Goal: Transaction & Acquisition: Purchase product/service

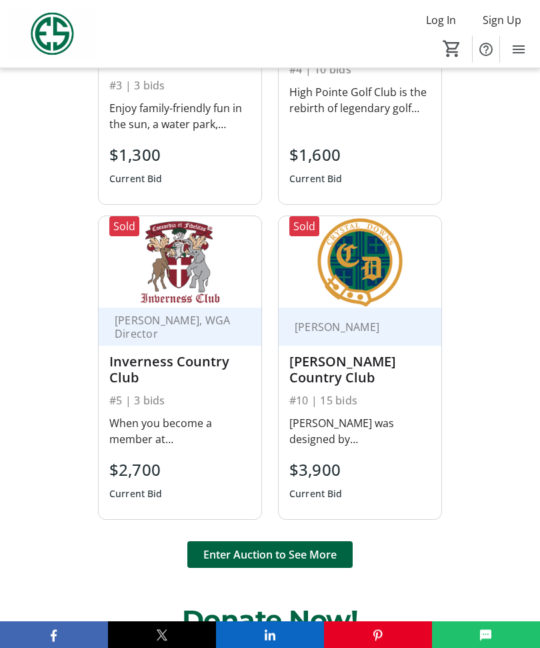
scroll to position [1482, 0]
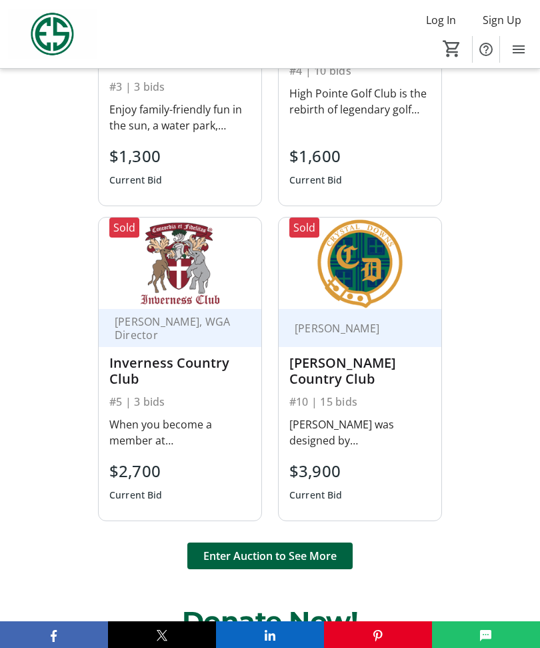
click at [205, 355] on div "Inverness Country Club" at bounding box center [179, 371] width 141 height 32
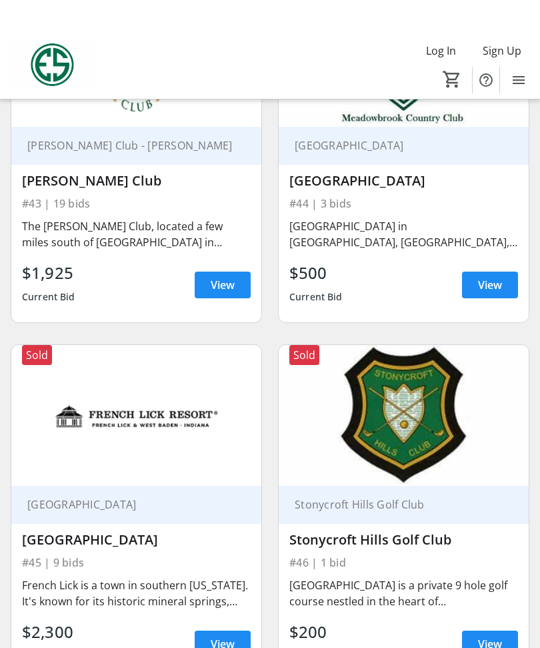
scroll to position [7807, 0]
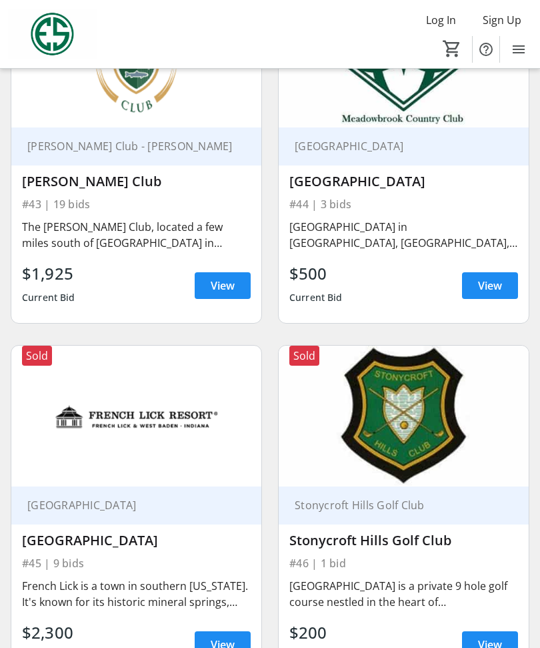
click at [404, 578] on div "[GEOGRAPHIC_DATA] is a private 9 hole golf course nestled in the heart of [GEOG…" at bounding box center [404, 594] width 229 height 32
click at [484, 629] on span at bounding box center [490, 645] width 56 height 32
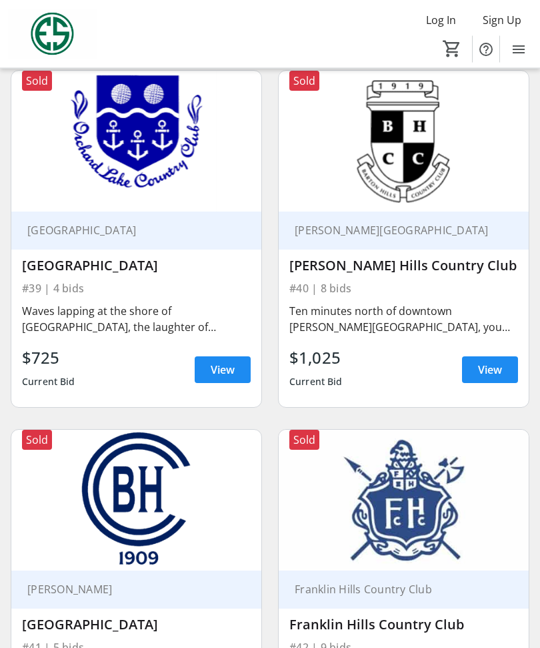
scroll to position [7001, 0]
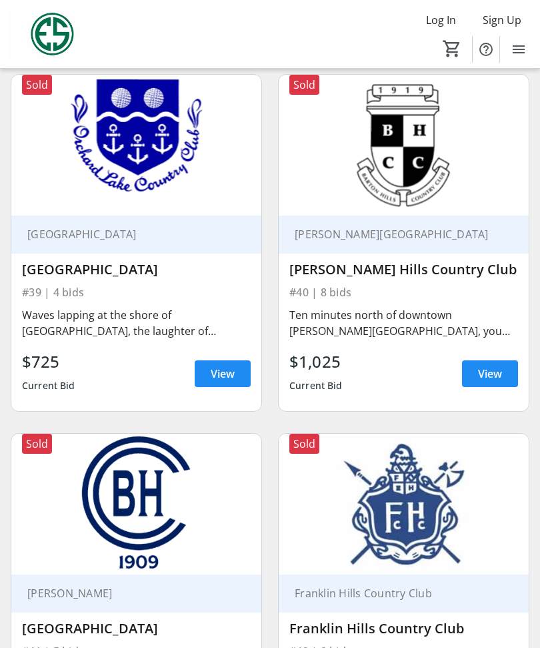
click at [224, 366] on span "View" at bounding box center [223, 374] width 24 height 16
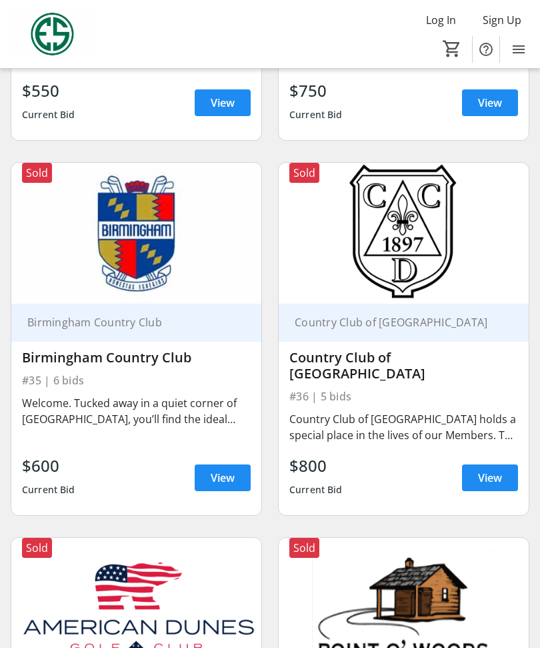
scroll to position [6177, 0]
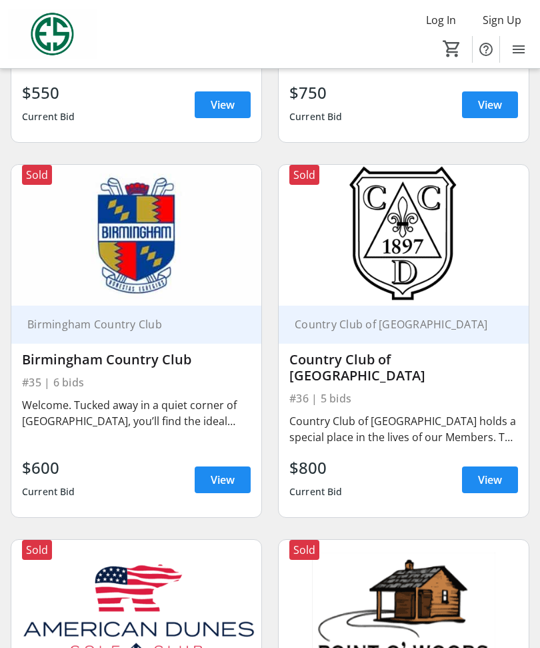
click at [226, 472] on span "View" at bounding box center [223, 480] width 24 height 16
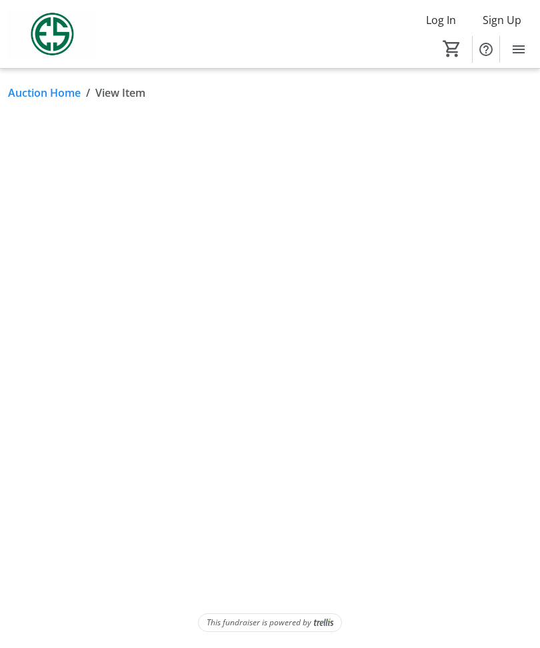
scroll to position [45, 0]
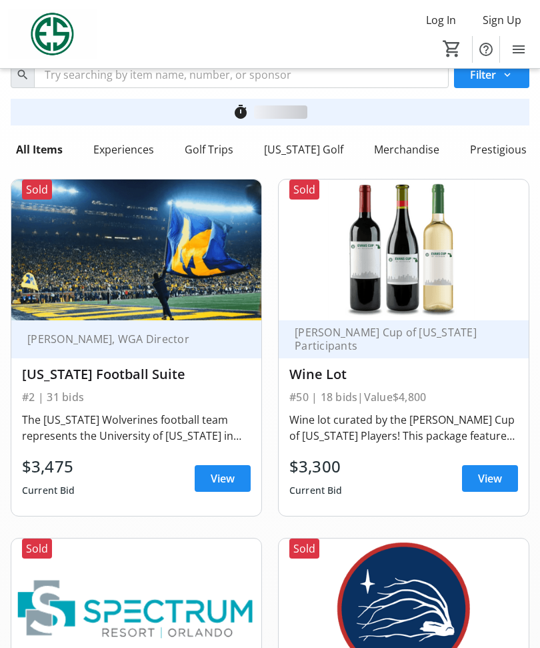
scroll to position [6177, 0]
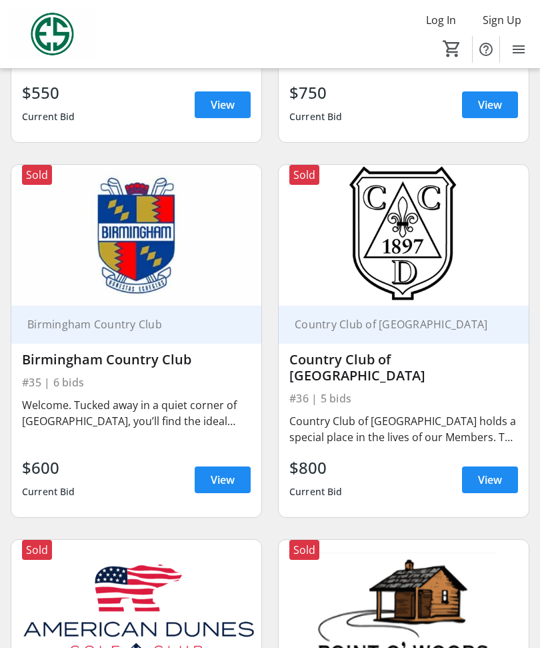
click at [503, 464] on span at bounding box center [490, 480] width 56 height 32
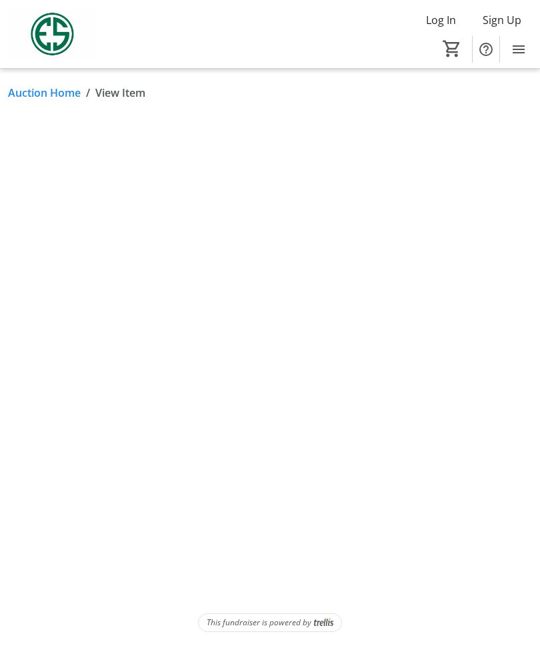
scroll to position [45, 0]
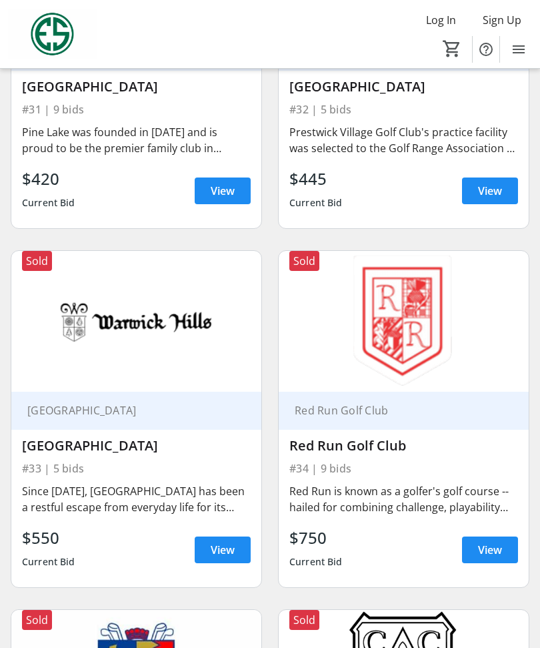
scroll to position [5731, 0]
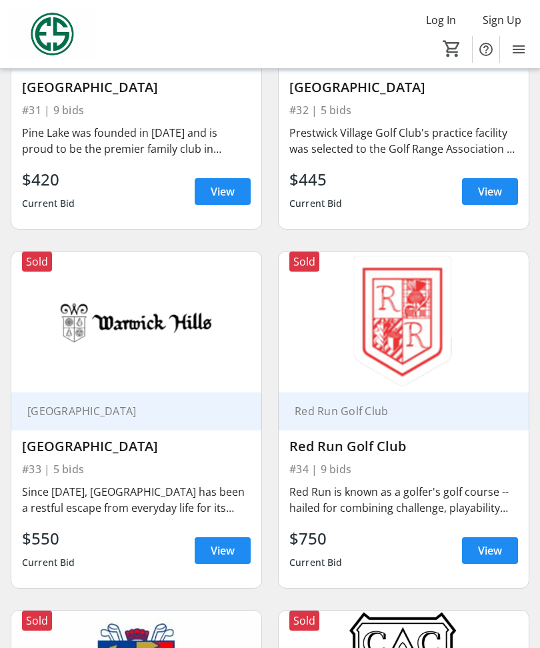
click at [499, 551] on span "View" at bounding box center [490, 550] width 24 height 16
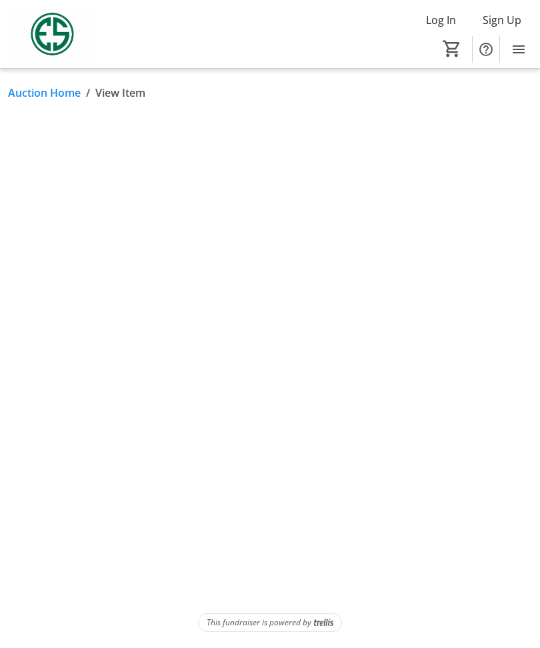
scroll to position [45, 0]
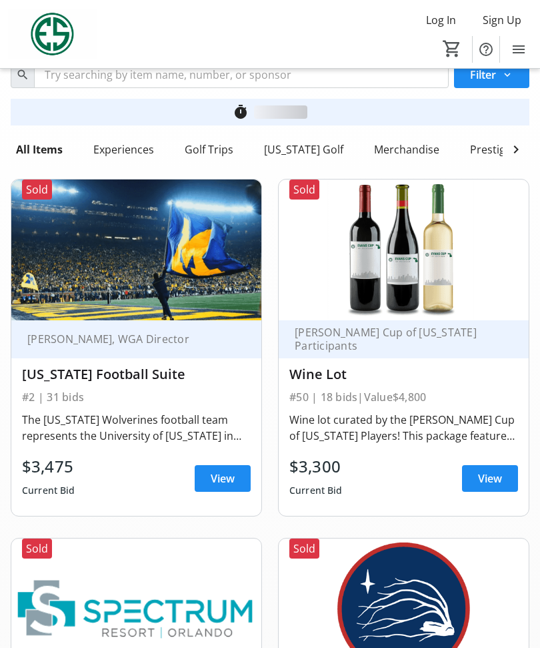
scroll to position [5731, 0]
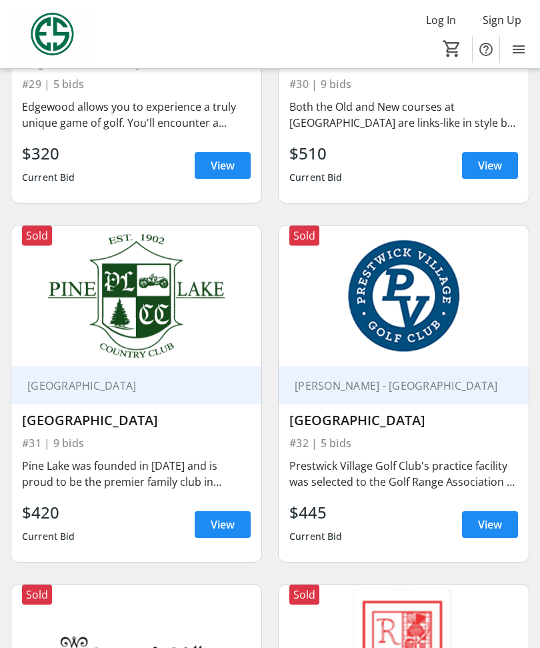
click at [228, 516] on span "View" at bounding box center [223, 524] width 24 height 16
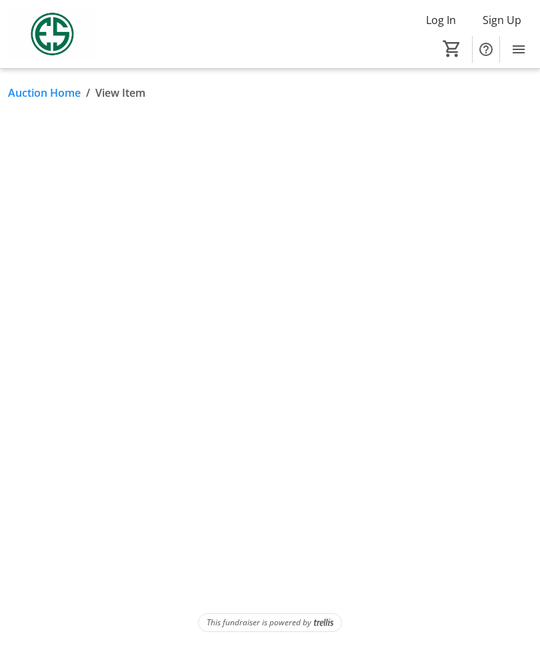
scroll to position [45, 0]
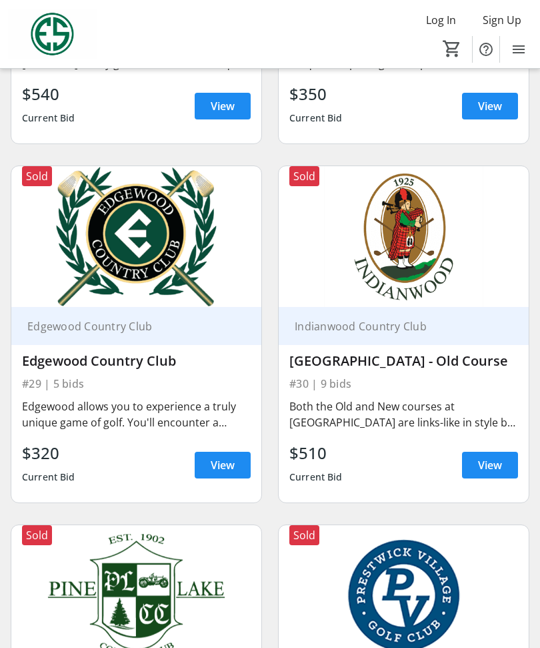
scroll to position [5097, 0]
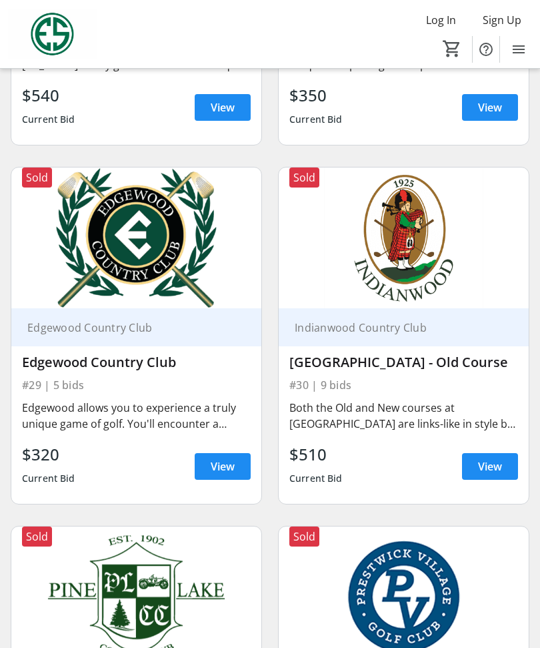
click at [504, 456] on span at bounding box center [490, 466] width 56 height 32
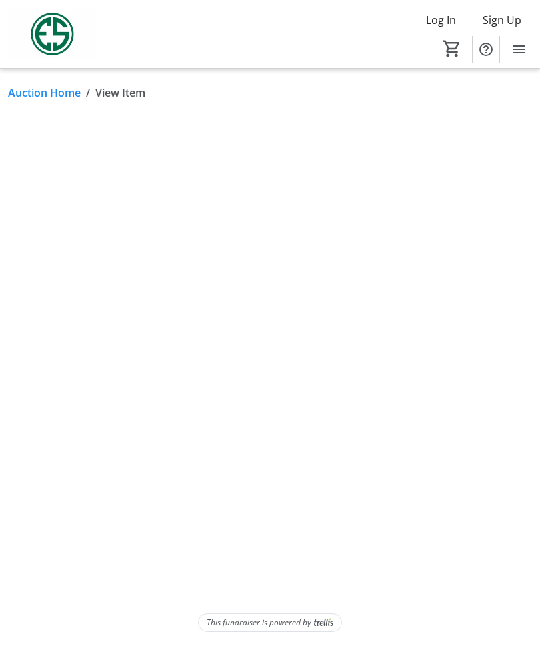
scroll to position [45, 0]
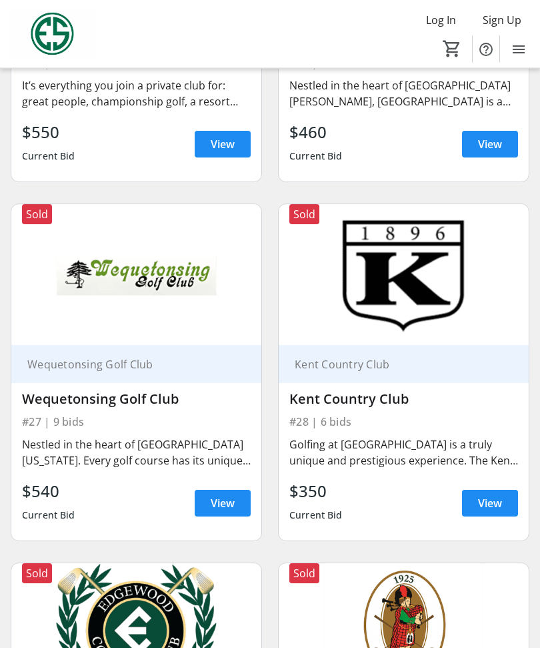
scroll to position [4699, 0]
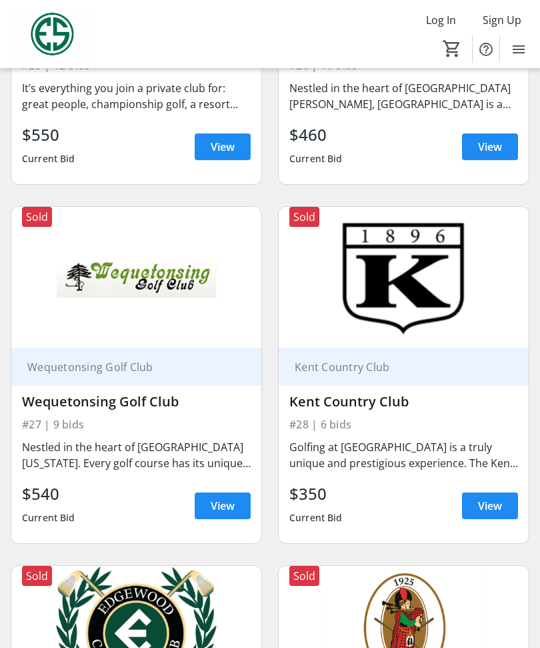
click at [226, 498] on span "View" at bounding box center [223, 506] width 24 height 16
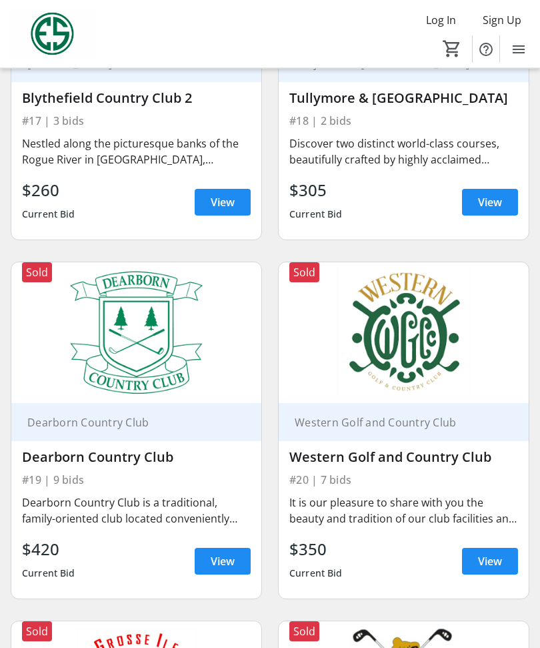
scroll to position [3208, 0]
click at [226, 553] on span "View" at bounding box center [223, 561] width 24 height 16
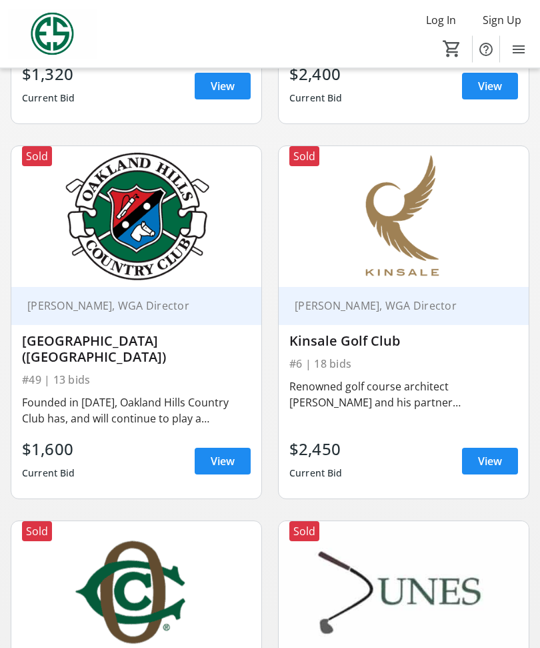
scroll to position [1508, 0]
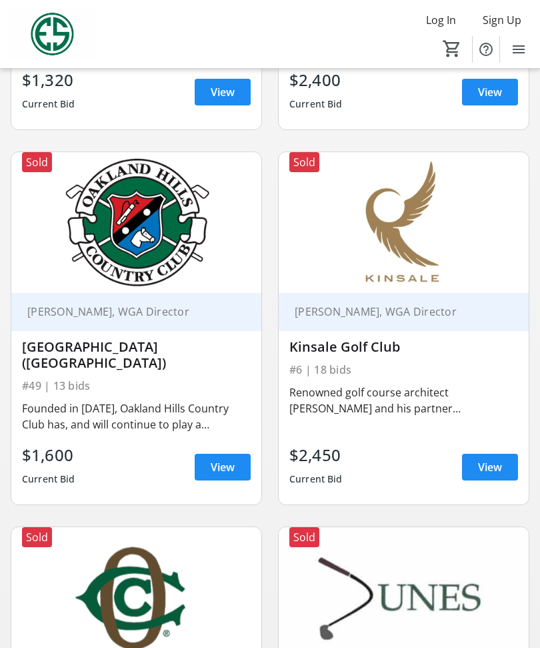
click at [224, 459] on span "View" at bounding box center [223, 467] width 24 height 16
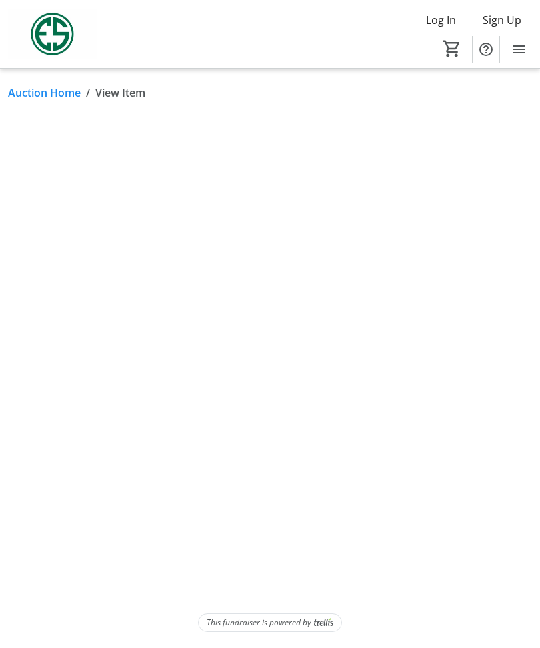
scroll to position [45, 0]
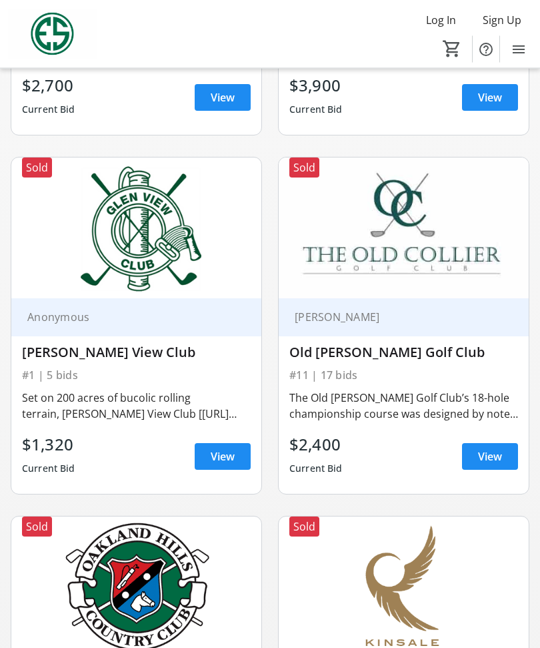
scroll to position [1134, 0]
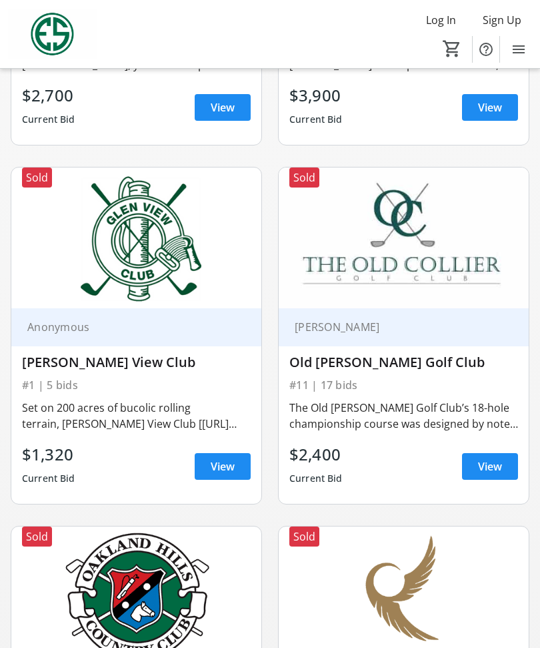
click at [504, 450] on span at bounding box center [490, 466] width 56 height 32
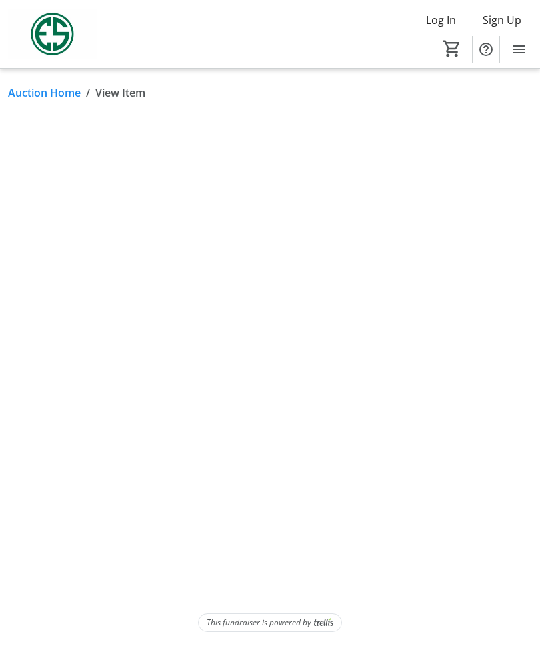
scroll to position [45, 0]
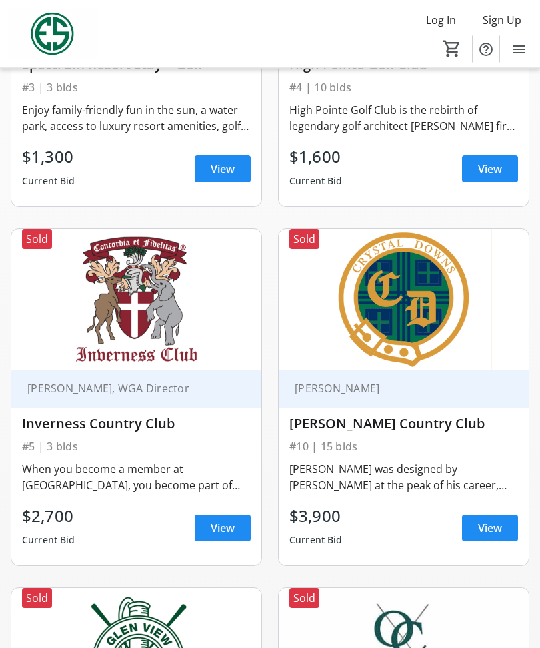
scroll to position [721, 0]
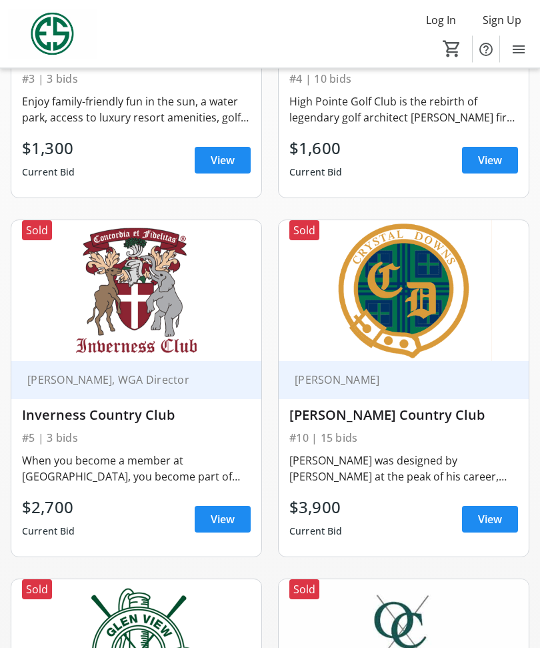
click at [138, 396] on div "[PERSON_NAME], WGA Director" at bounding box center [136, 381] width 250 height 38
click at [138, 413] on div "Inverness Country Club" at bounding box center [136, 416] width 229 height 16
click at [228, 527] on span at bounding box center [223, 519] width 56 height 32
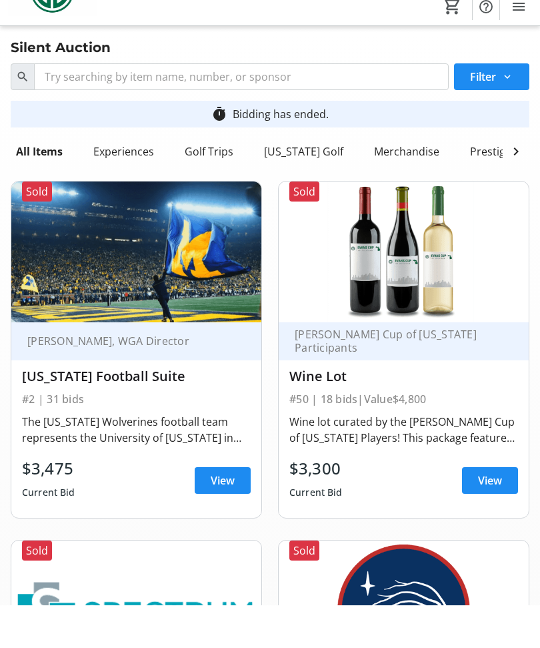
scroll to position [43, 0]
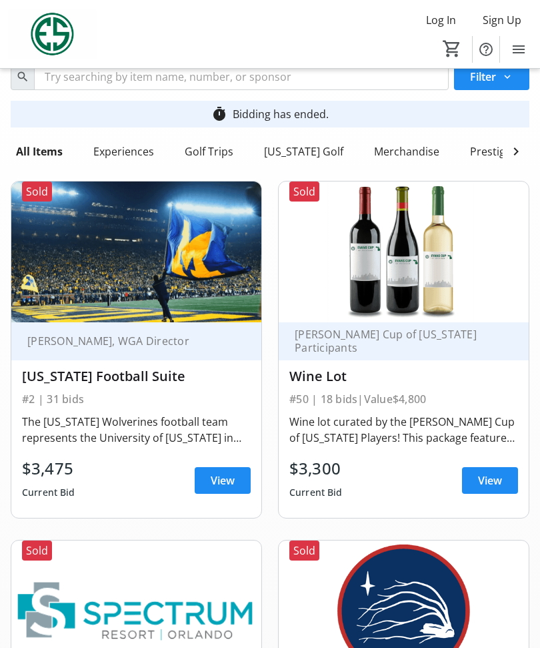
click at [226, 486] on span "View" at bounding box center [223, 480] width 24 height 16
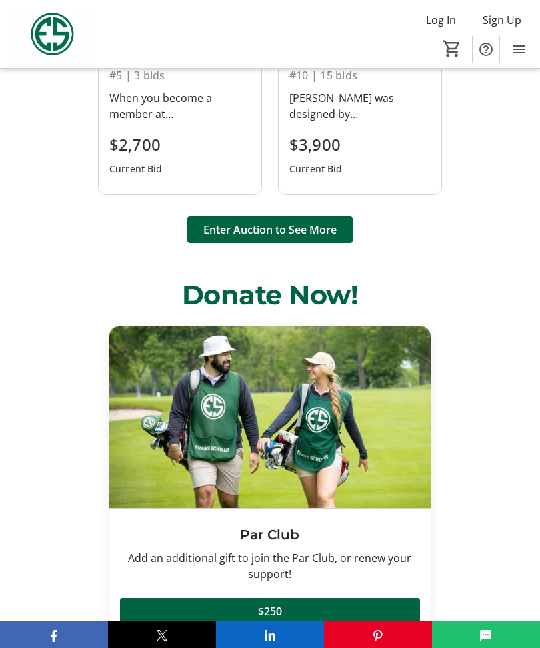
scroll to position [1812, 0]
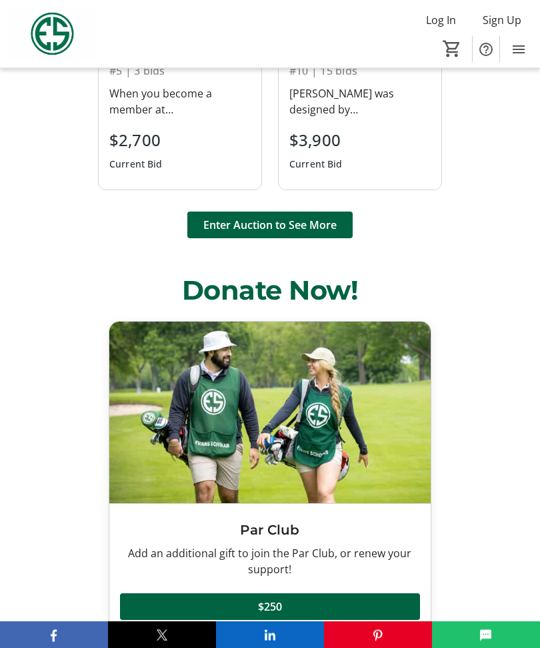
click at [318, 210] on span at bounding box center [269, 226] width 165 height 32
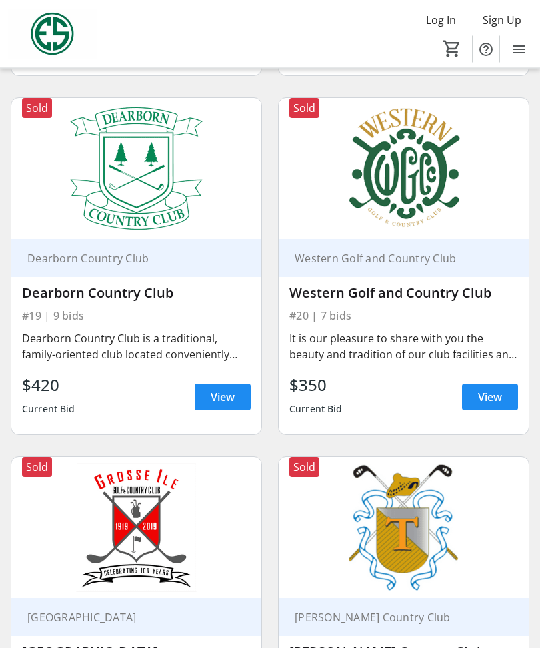
scroll to position [3372, 0]
click at [490, 389] on span "View" at bounding box center [490, 397] width 24 height 16
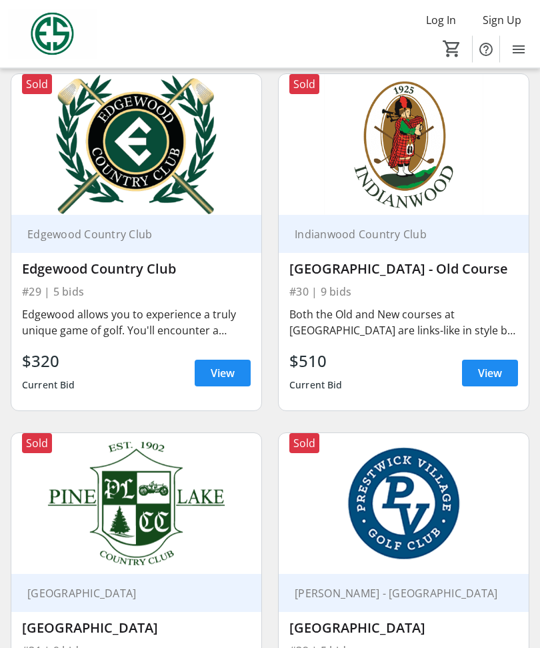
scroll to position [5191, 0]
click at [496, 365] on span "View" at bounding box center [490, 373] width 24 height 16
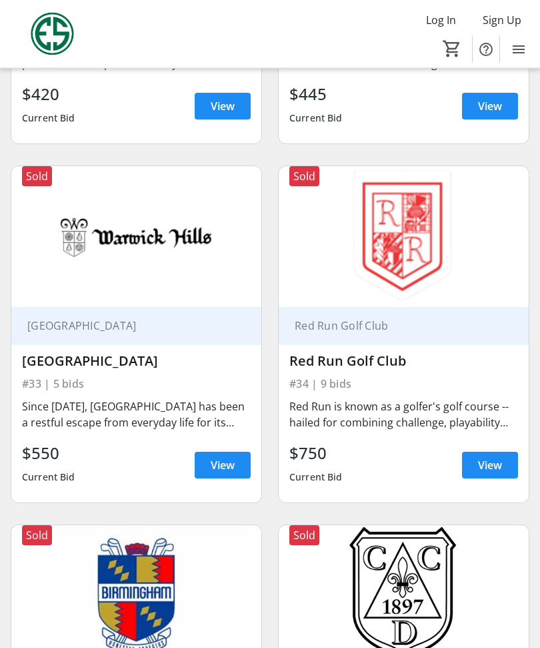
scroll to position [5817, 0]
click at [492, 481] on span at bounding box center [490, 465] width 56 height 32
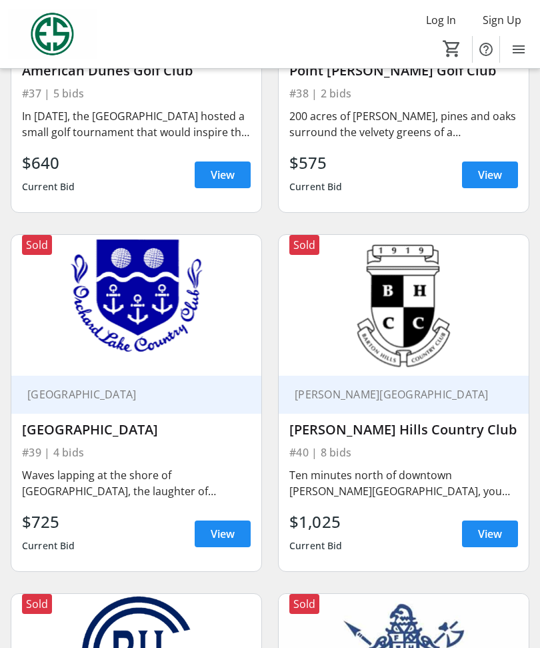
scroll to position [6857, 0]
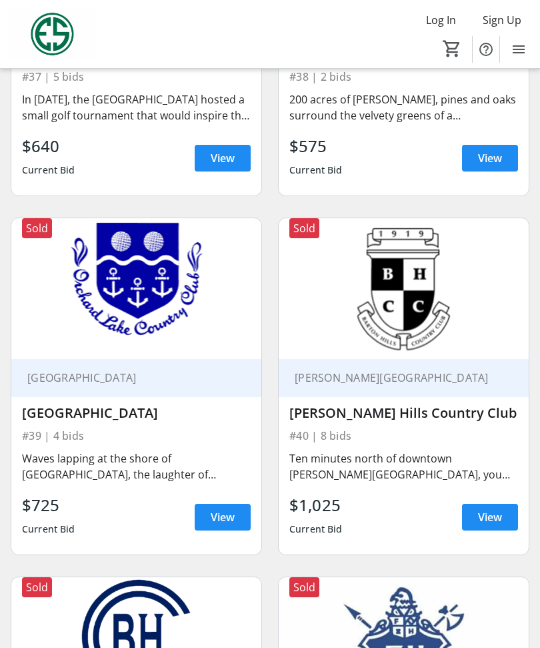
click at [496, 509] on span "View" at bounding box center [490, 517] width 24 height 16
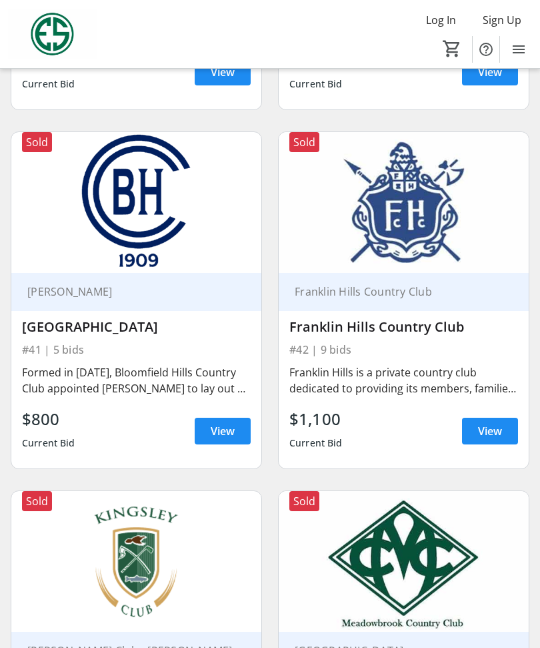
scroll to position [7307, 0]
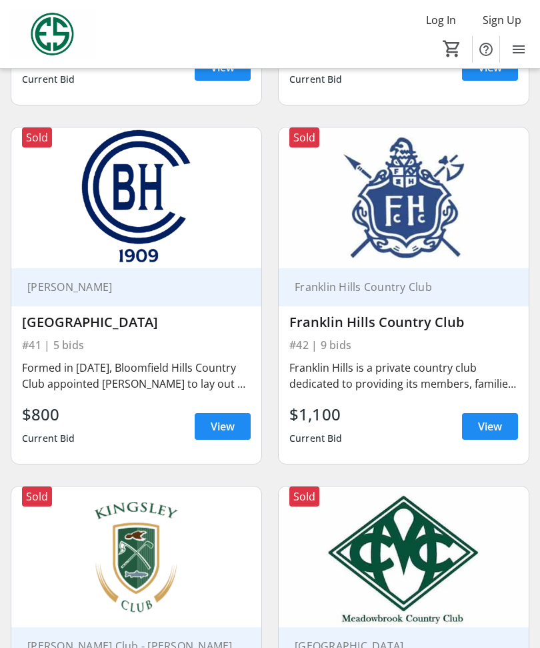
click at [222, 418] on span "View" at bounding box center [223, 426] width 24 height 16
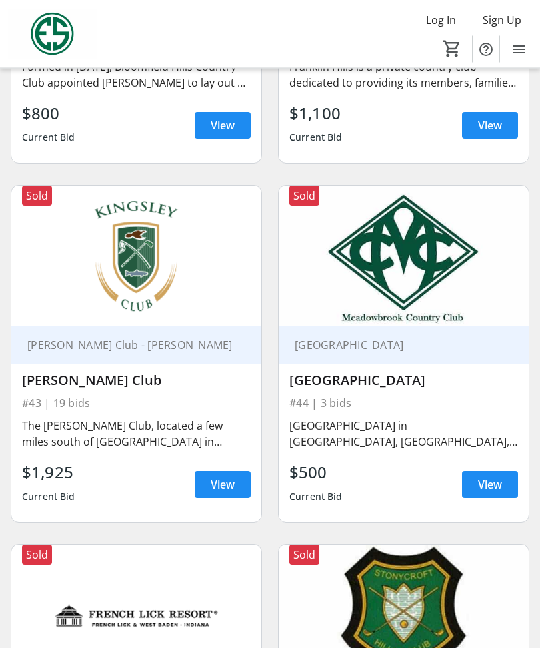
scroll to position [7615, 0]
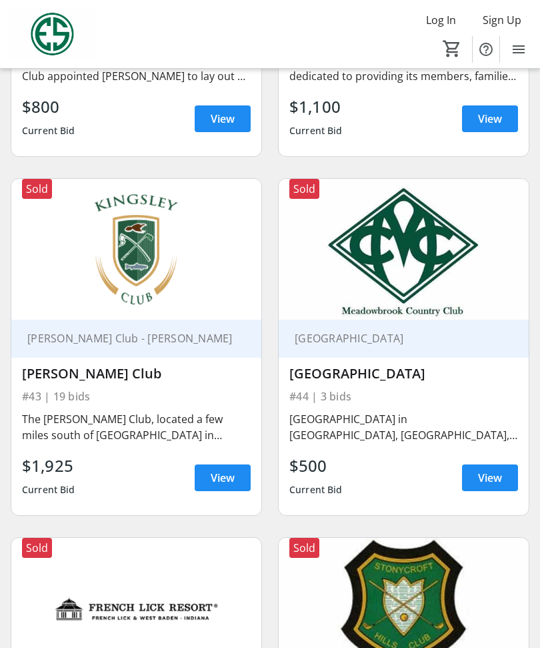
click at [499, 470] on span "View" at bounding box center [490, 478] width 24 height 16
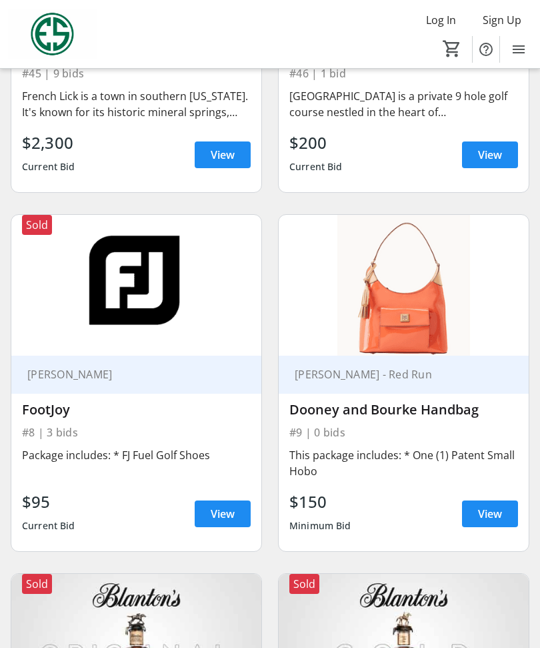
click at [500, 498] on span at bounding box center [490, 514] width 56 height 32
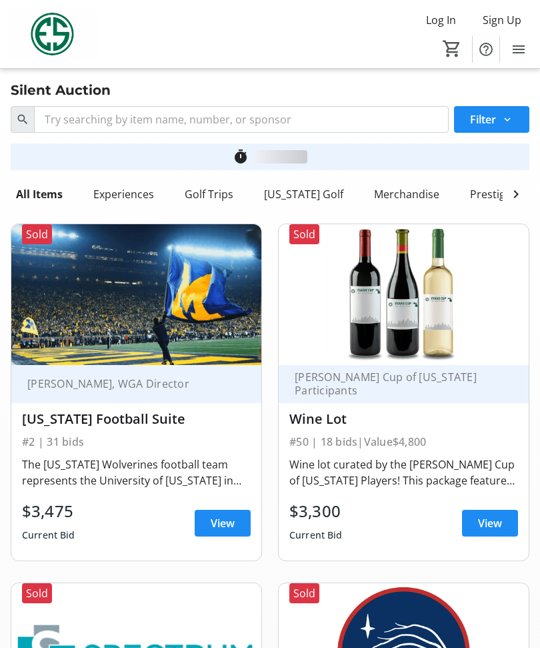
scroll to position [8297, 0]
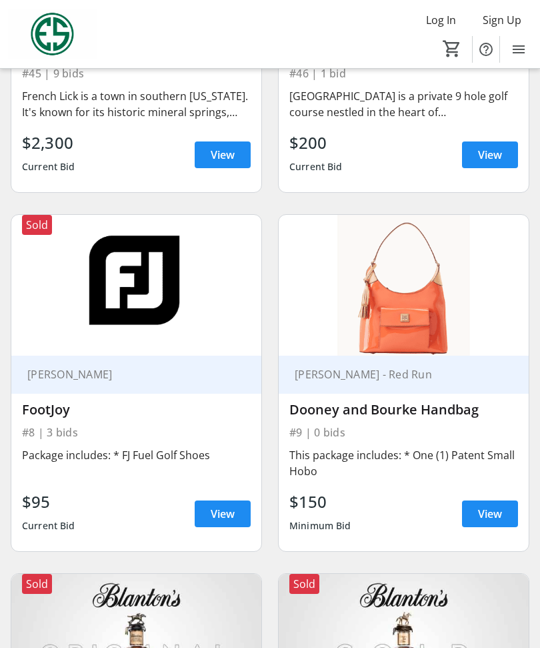
click at [218, 506] on span "View" at bounding box center [223, 514] width 24 height 16
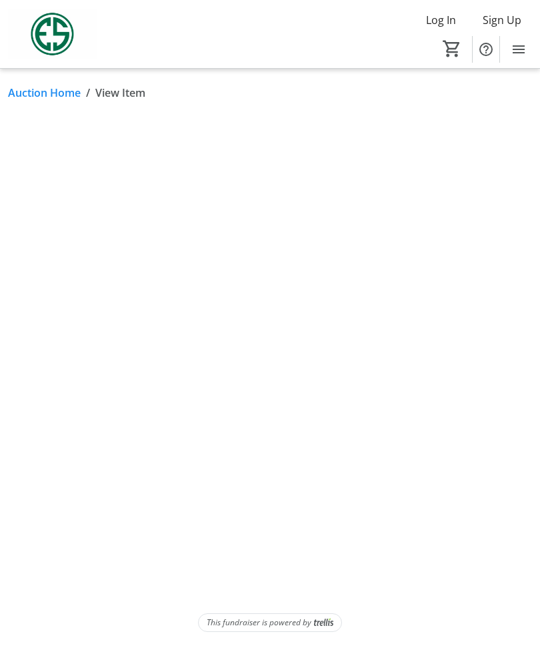
scroll to position [45, 0]
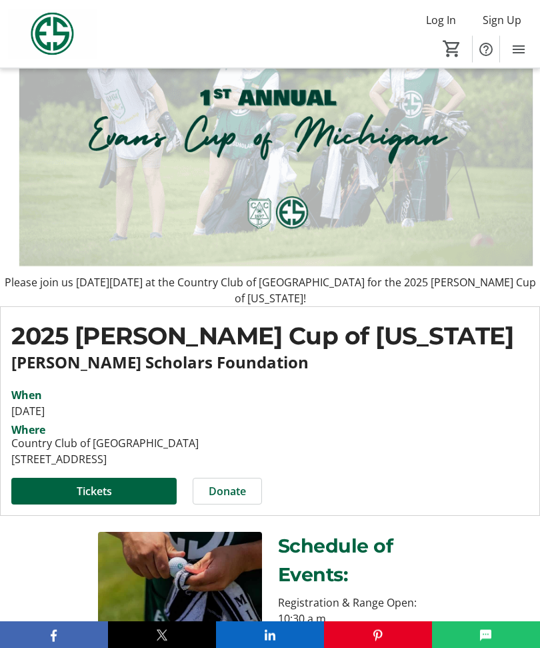
scroll to position [98, 0]
click at [143, 482] on span at bounding box center [93, 491] width 165 height 32
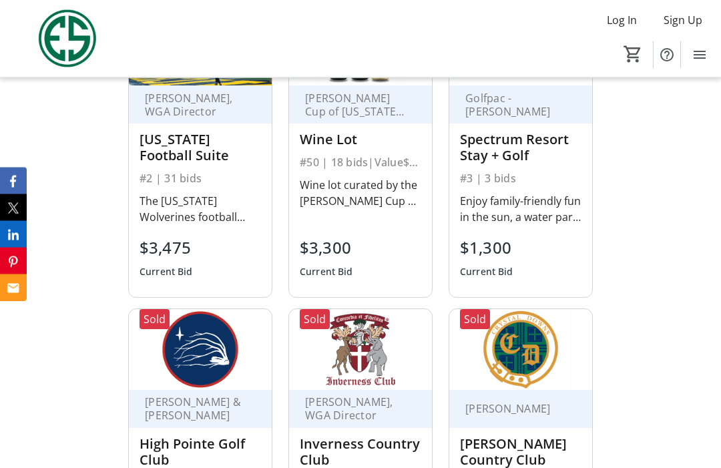
scroll to position [1169, 0]
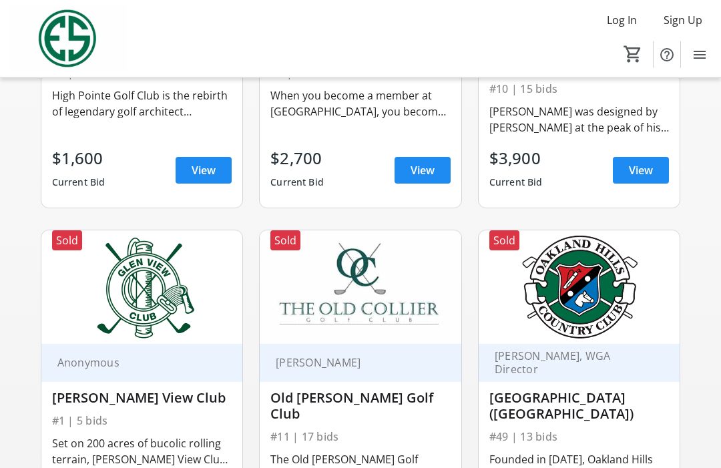
scroll to position [671, 0]
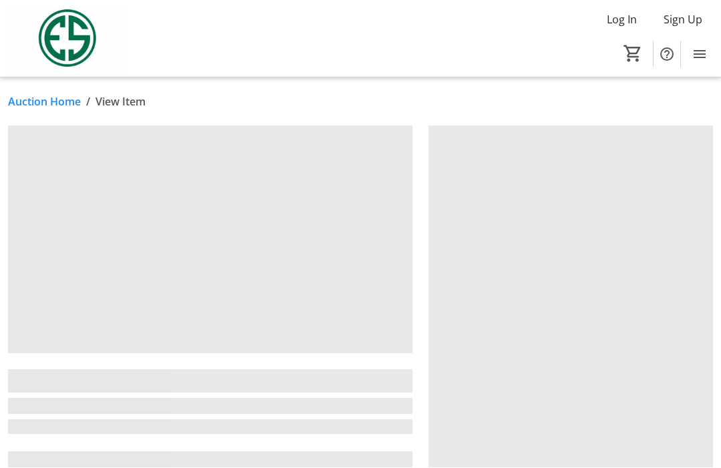
scroll to position [1, 0]
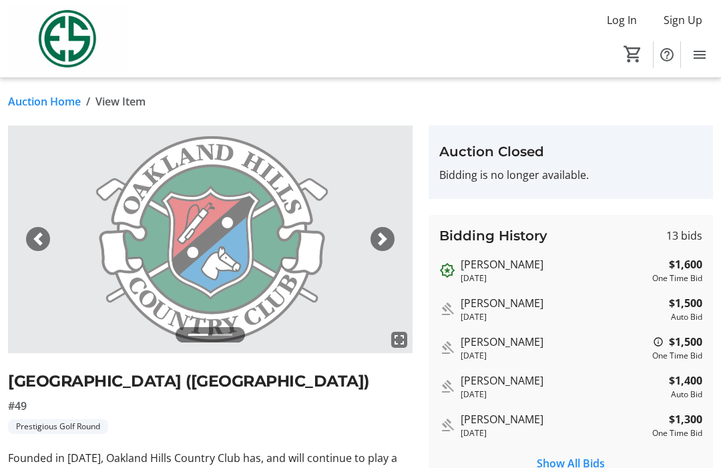
click at [540, 326] on div "Bidding History 13 bids [PERSON_NAME] [DATE] $1,600 One Time Bid [PERSON_NAME] …" at bounding box center [570, 351] width 284 height 272
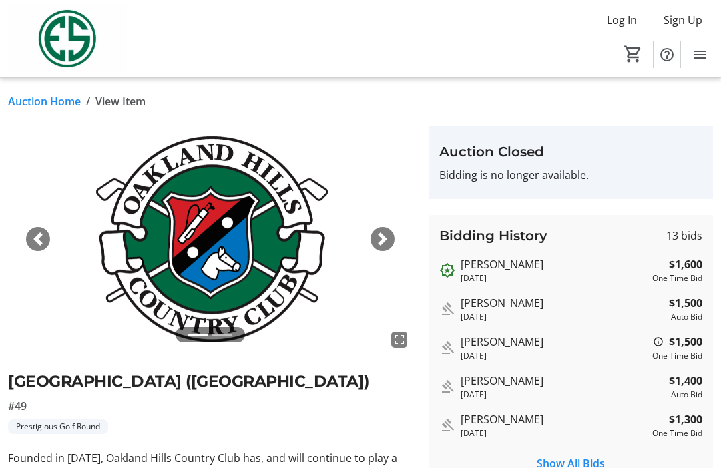
scroll to position [0, 0]
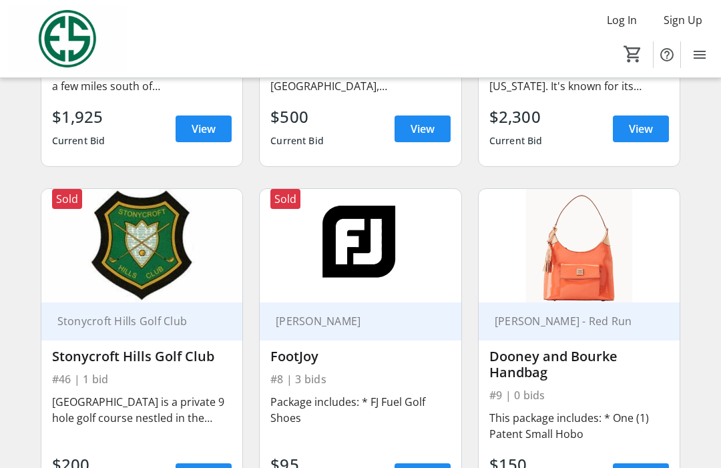
scroll to position [5139, 0]
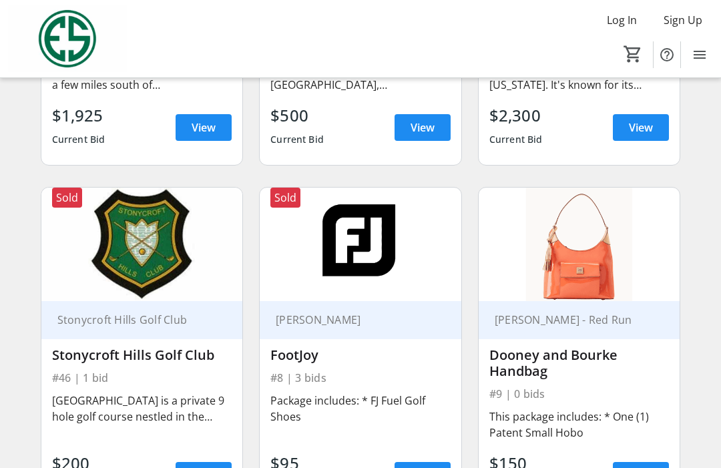
click at [210, 467] on span "View" at bounding box center [203, 475] width 24 height 16
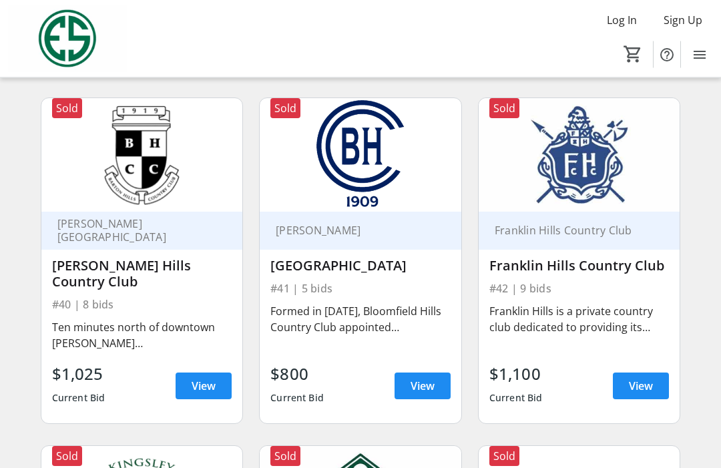
scroll to position [4550, 0]
click at [422, 370] on span at bounding box center [422, 386] width 56 height 32
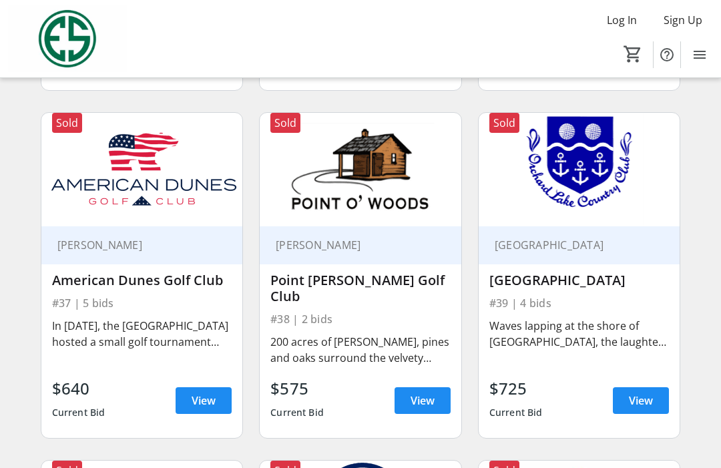
scroll to position [4186, 0]
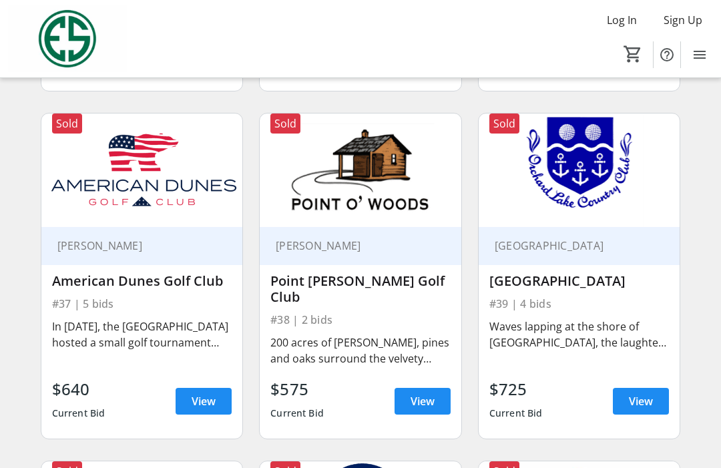
click at [540, 393] on span "View" at bounding box center [641, 401] width 24 height 16
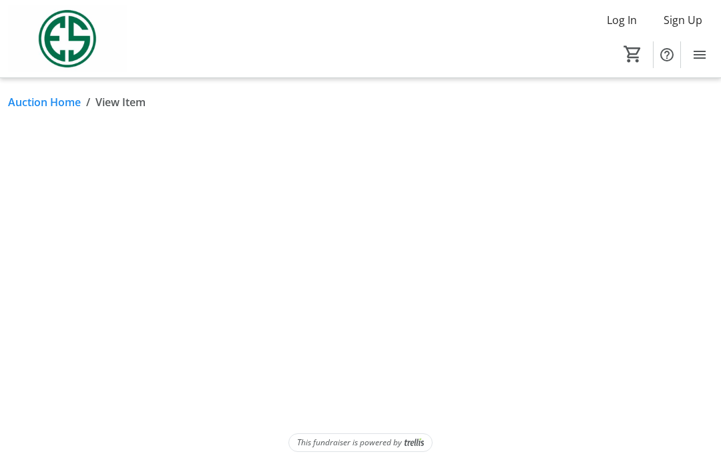
scroll to position [45, 0]
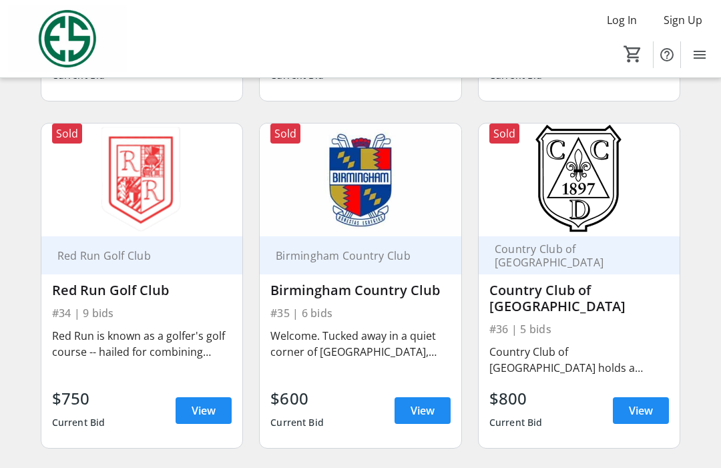
click at [417, 402] on span "View" at bounding box center [422, 410] width 24 height 16
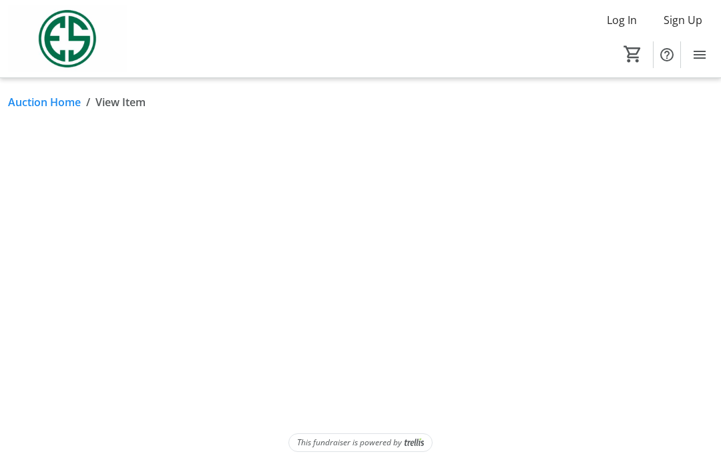
scroll to position [45, 0]
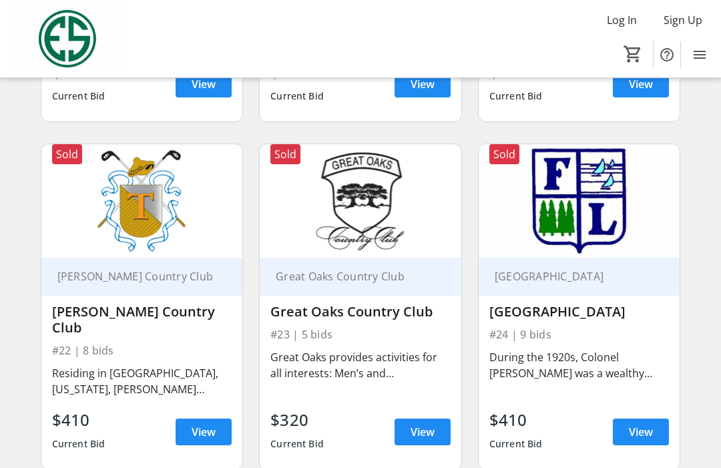
scroll to position [2451, 0]
click at [540, 424] on span "View" at bounding box center [641, 432] width 24 height 16
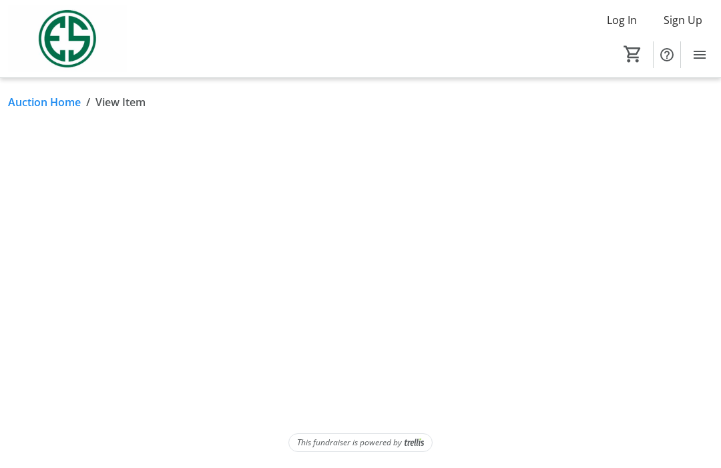
scroll to position [45, 0]
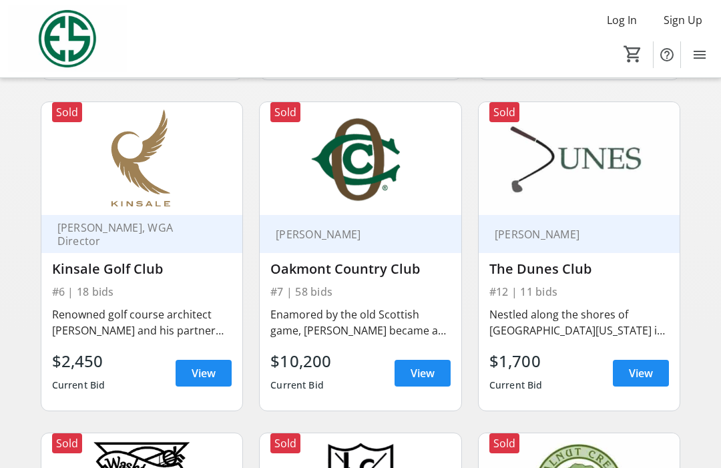
scroll to position [1135, 0]
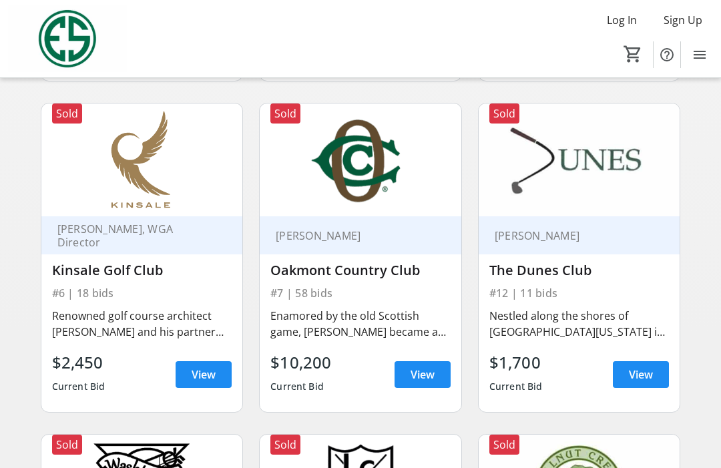
click at [540, 366] on span "View" at bounding box center [641, 374] width 24 height 16
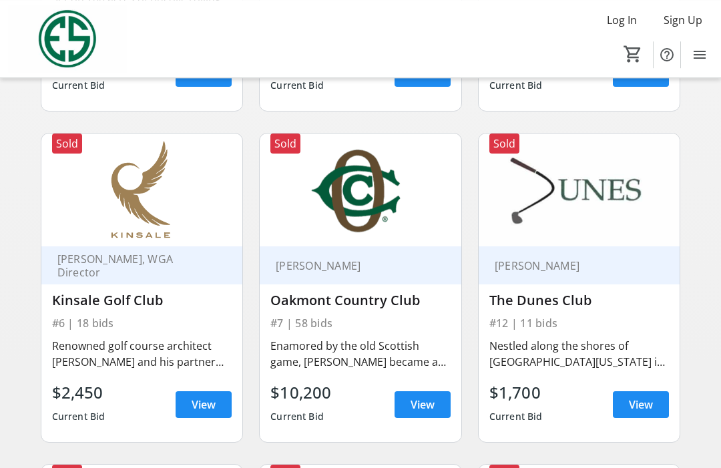
scroll to position [1091, 0]
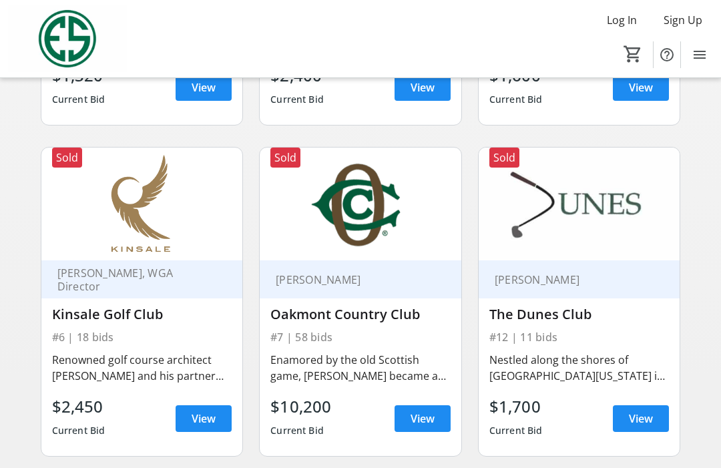
click at [424, 410] on span "View" at bounding box center [422, 418] width 24 height 16
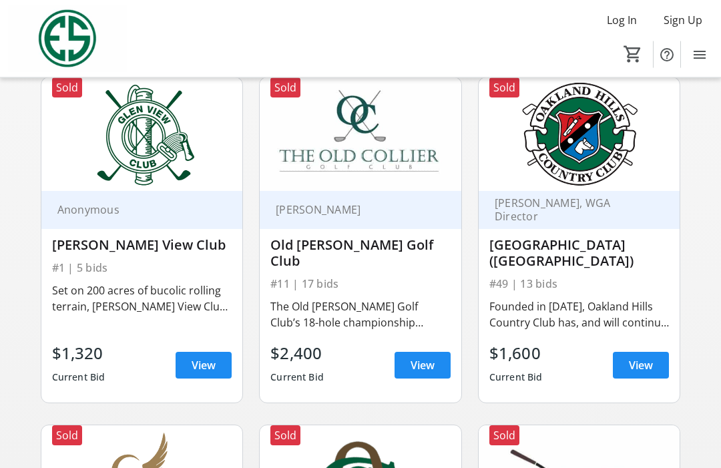
scroll to position [808, 0]
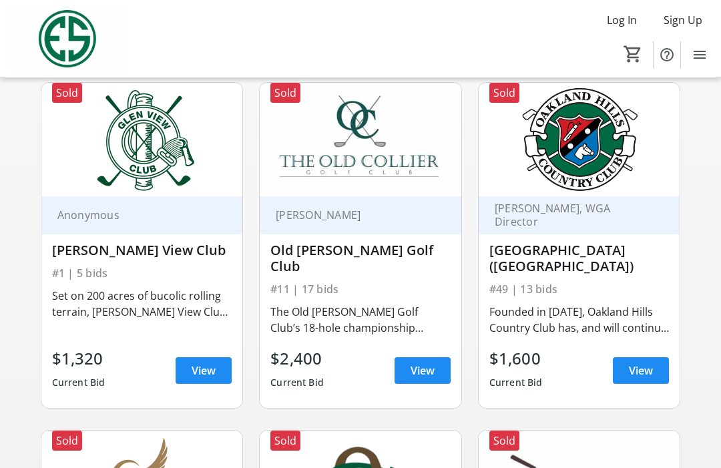
click at [540, 362] on span "View" at bounding box center [641, 370] width 24 height 16
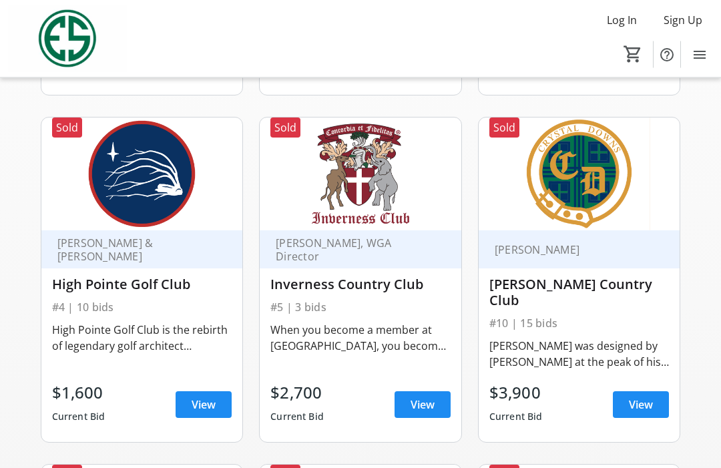
scroll to position [436, 0]
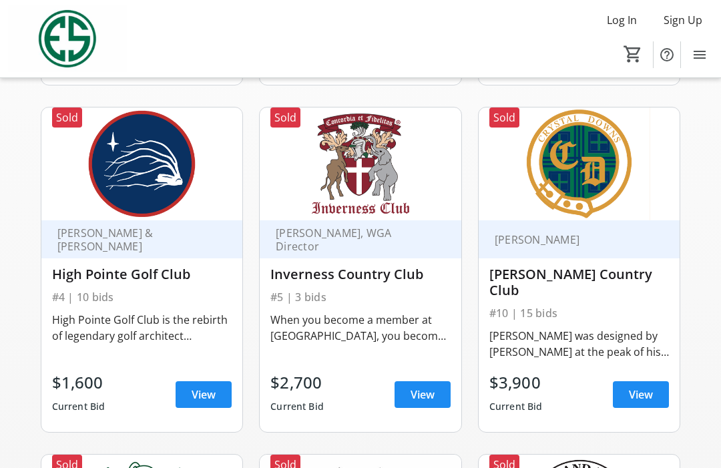
click at [540, 386] on span "View" at bounding box center [641, 394] width 24 height 16
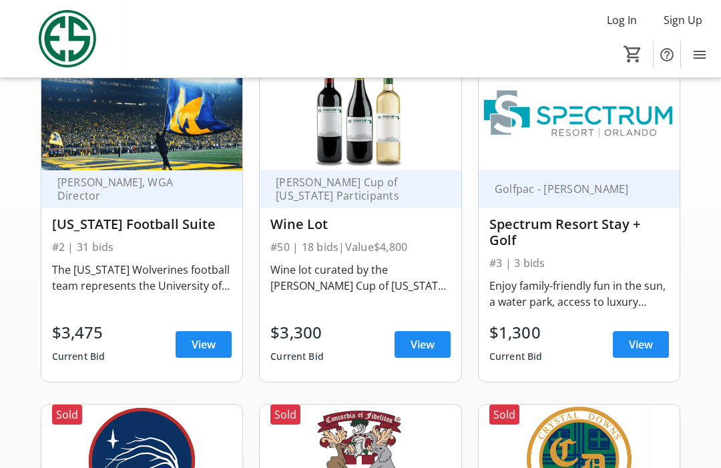
scroll to position [139, 0]
click at [213, 328] on span at bounding box center [203, 344] width 56 height 32
